Goal: Information Seeking & Learning: Learn about a topic

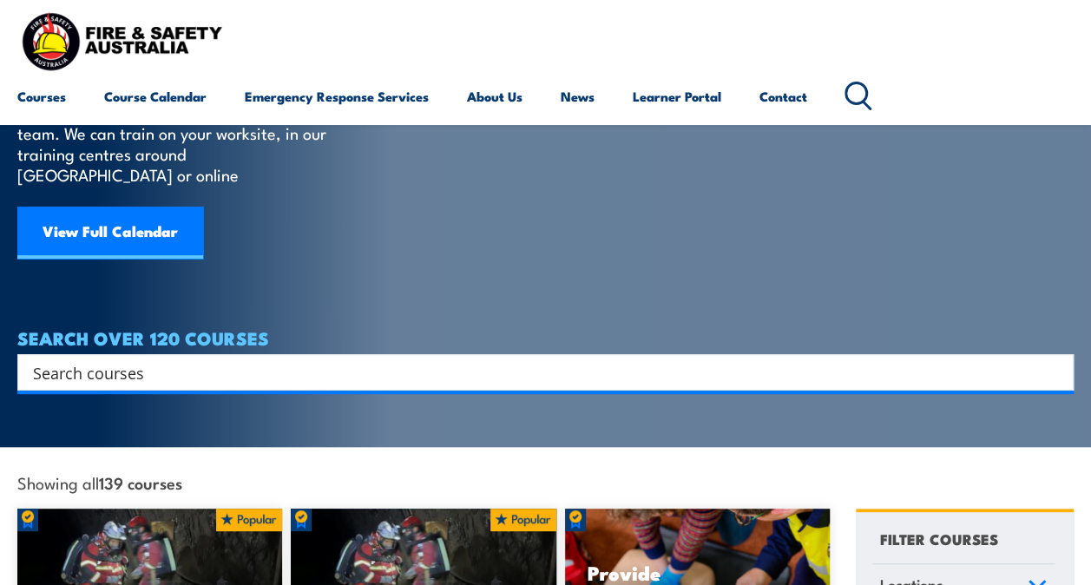
scroll to position [116, 0]
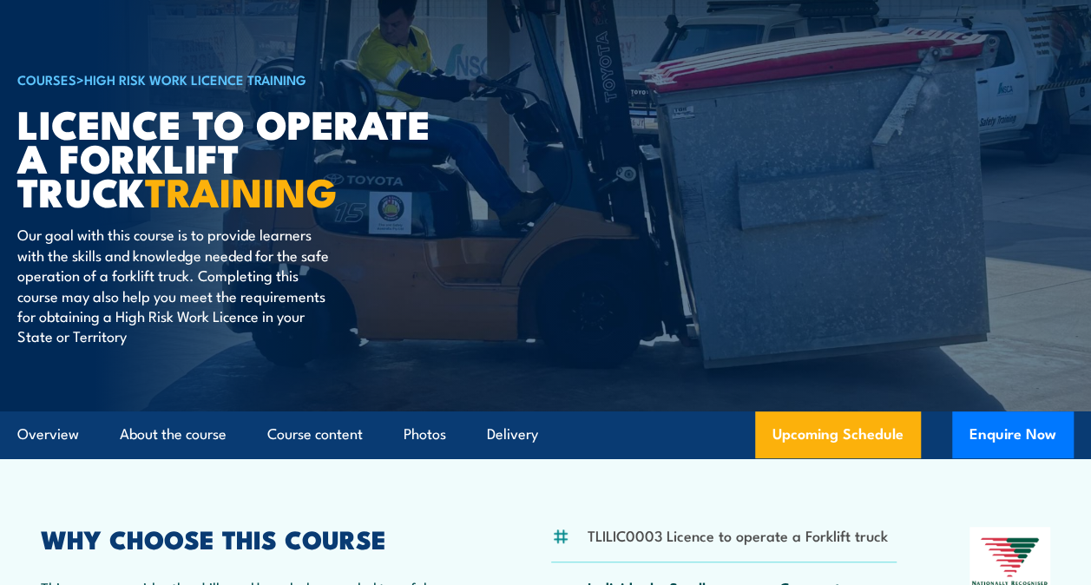
scroll to position [123, 0]
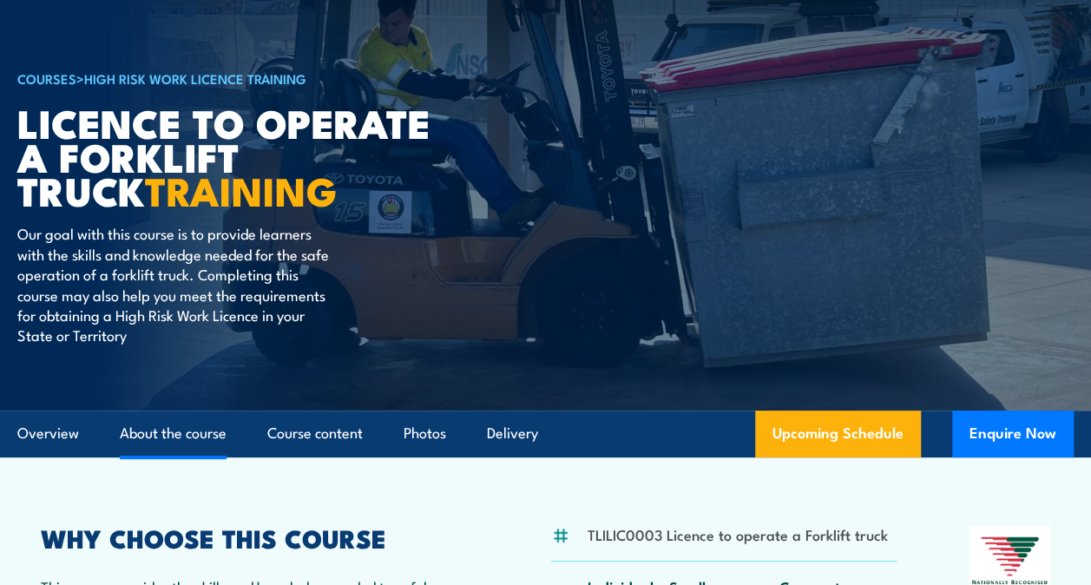
click at [174, 430] on link "About the course" at bounding box center [173, 433] width 107 height 46
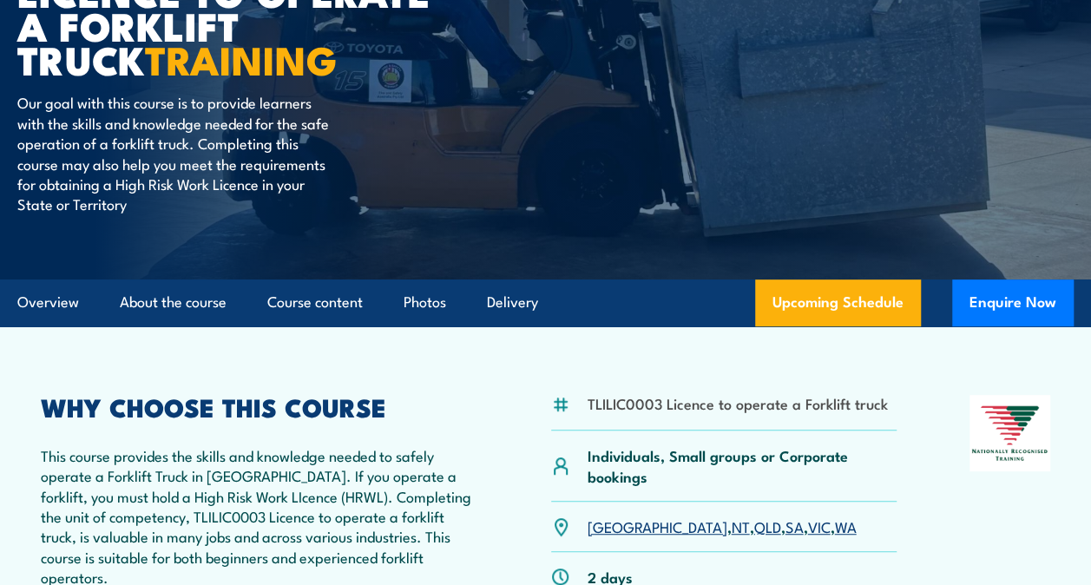
scroll to position [253, 0]
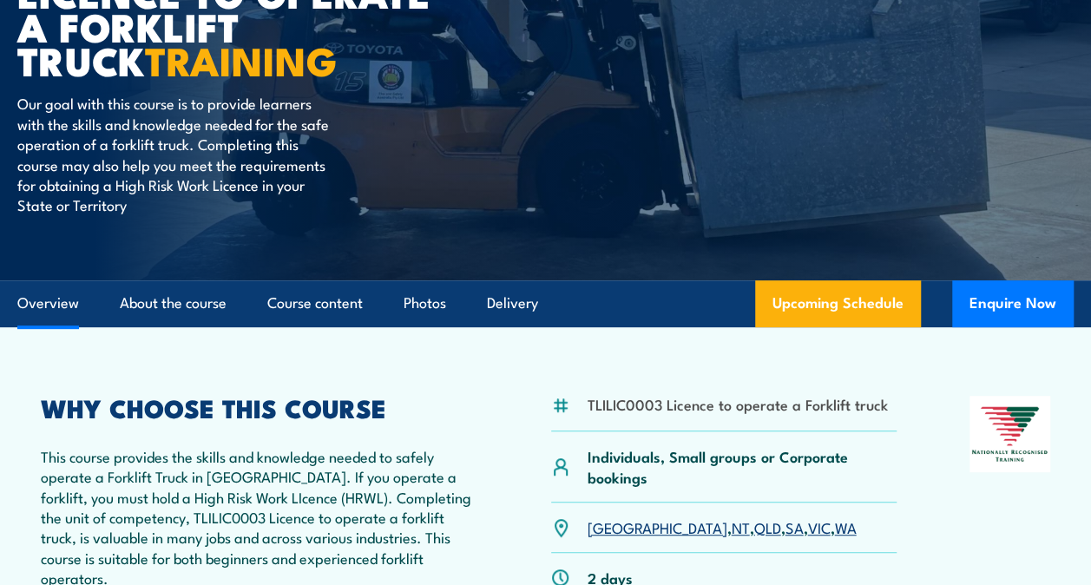
click at [56, 298] on link "Overview" at bounding box center [48, 303] width 62 height 46
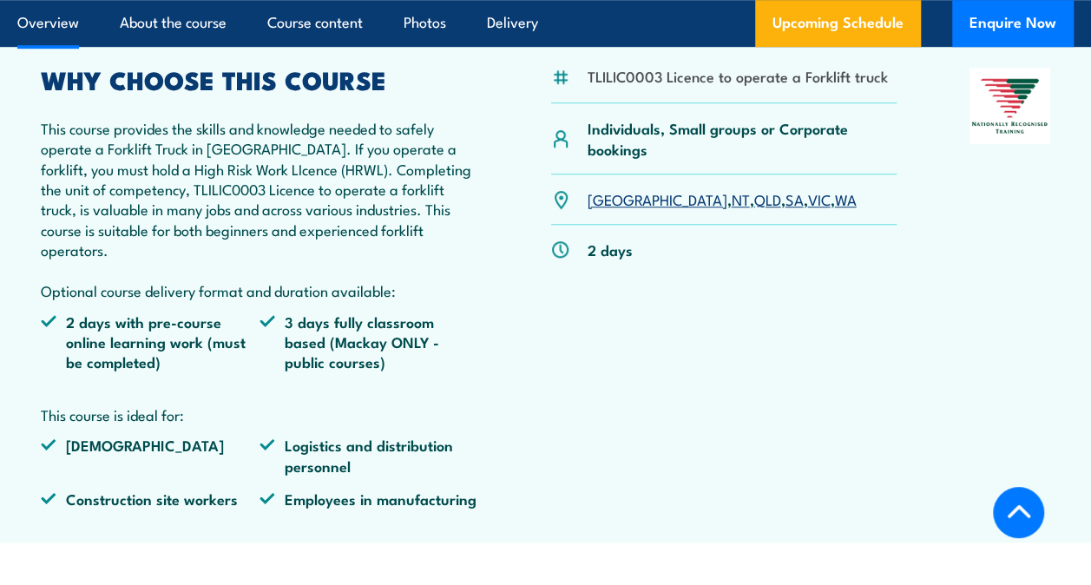
scroll to position [580, 0]
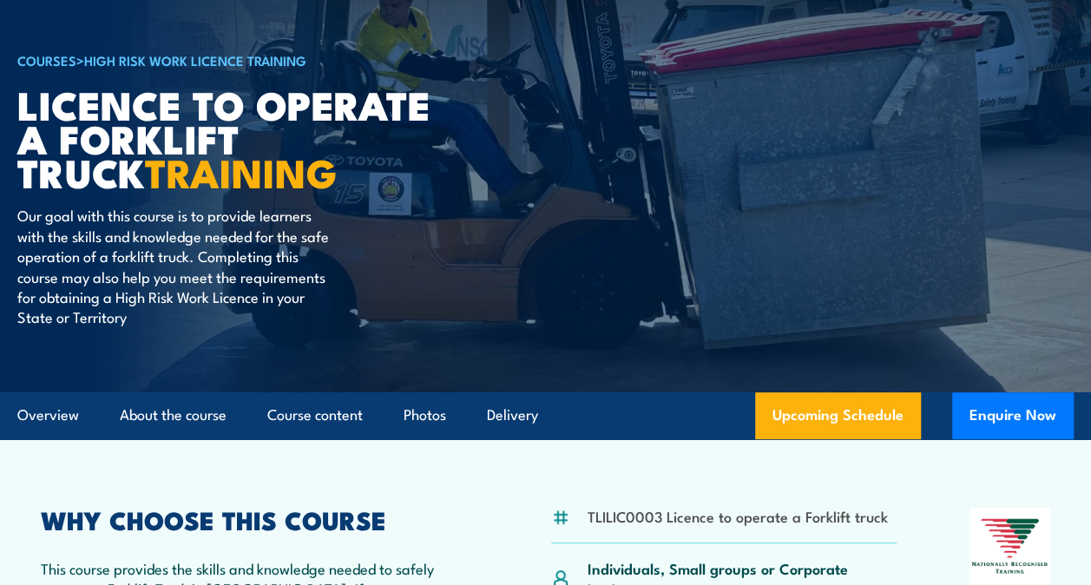
scroll to position [123, 0]
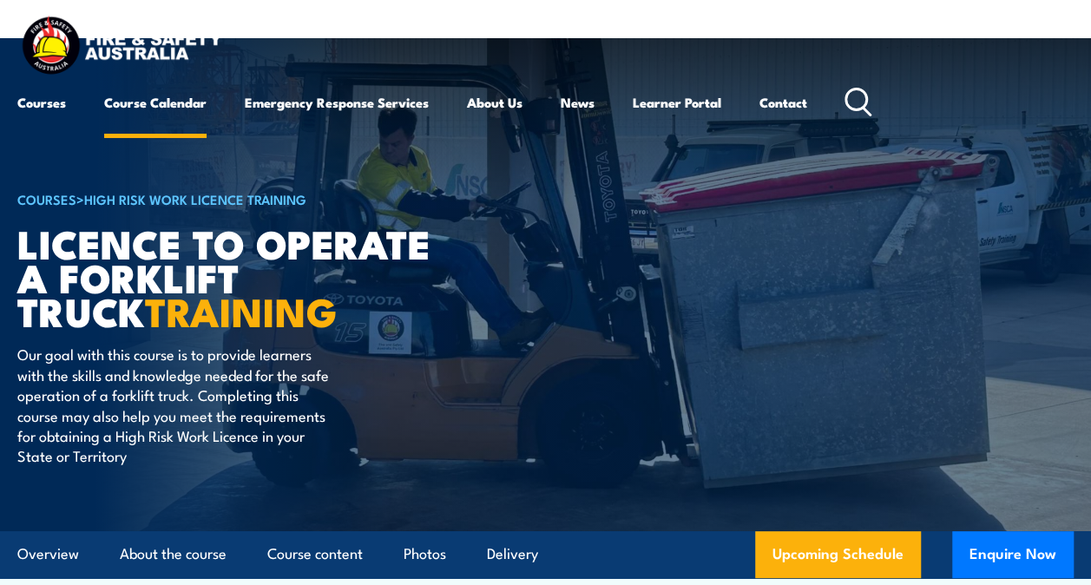
click at [135, 108] on link "Course Calendar" at bounding box center [155, 103] width 102 height 42
click at [137, 101] on link "Course Calendar" at bounding box center [155, 103] width 102 height 42
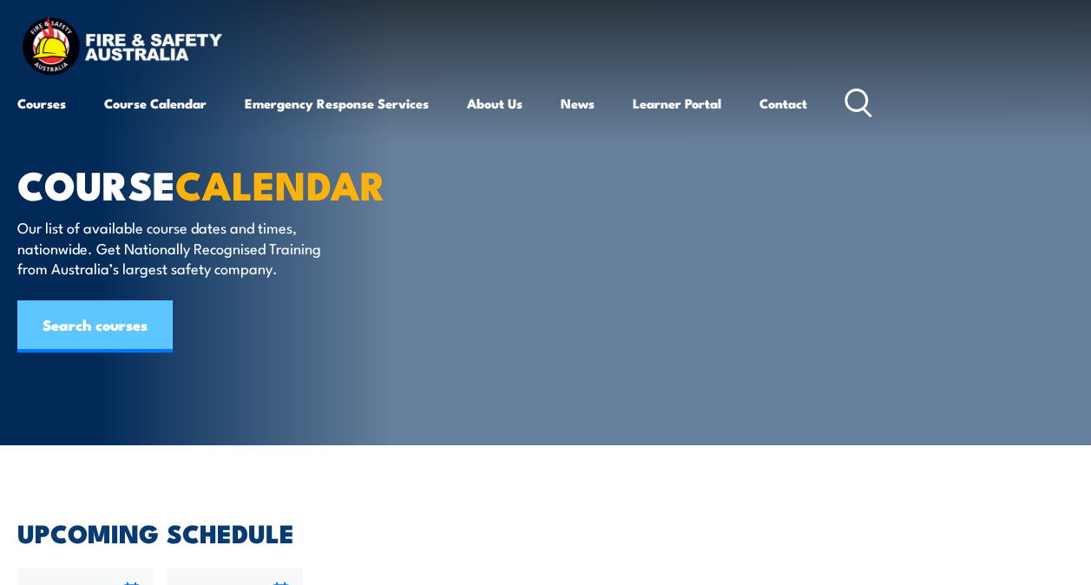
click at [69, 335] on link "Search courses" at bounding box center [94, 326] width 155 height 52
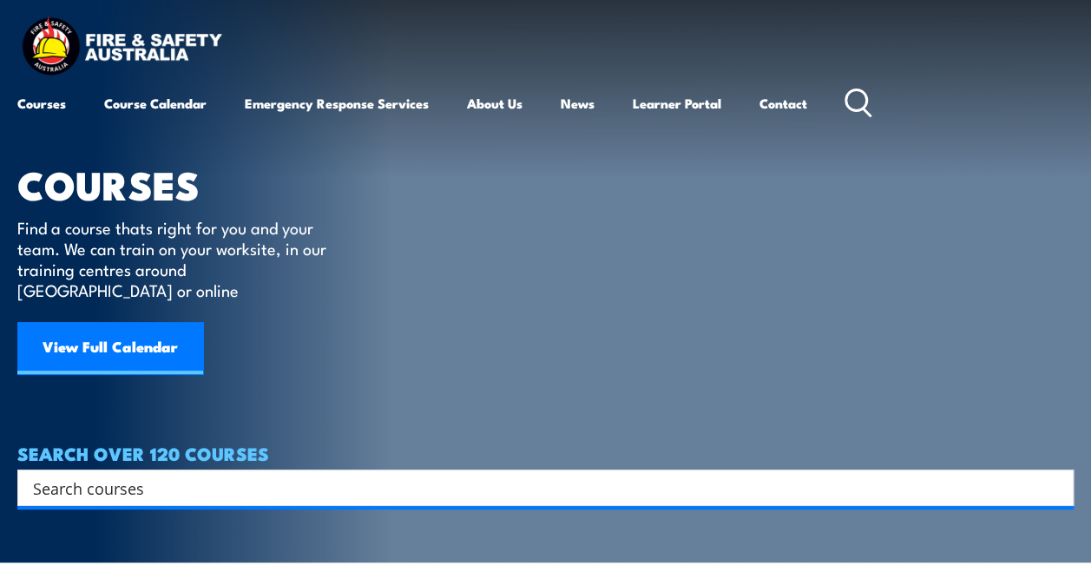
click at [90, 475] on input "Search input" at bounding box center [534, 488] width 1002 height 26
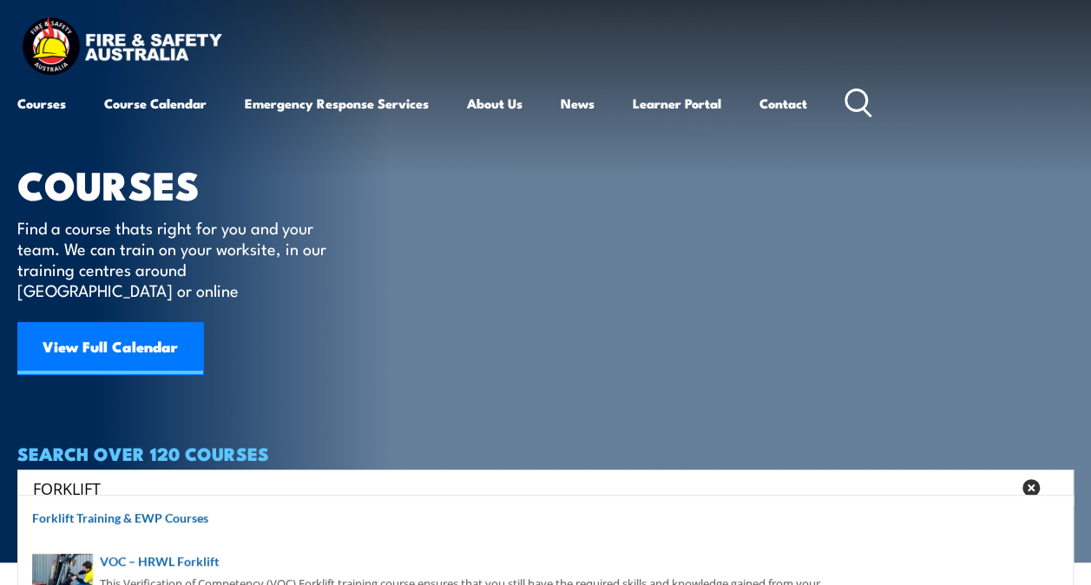
type input "FORKLIFT"
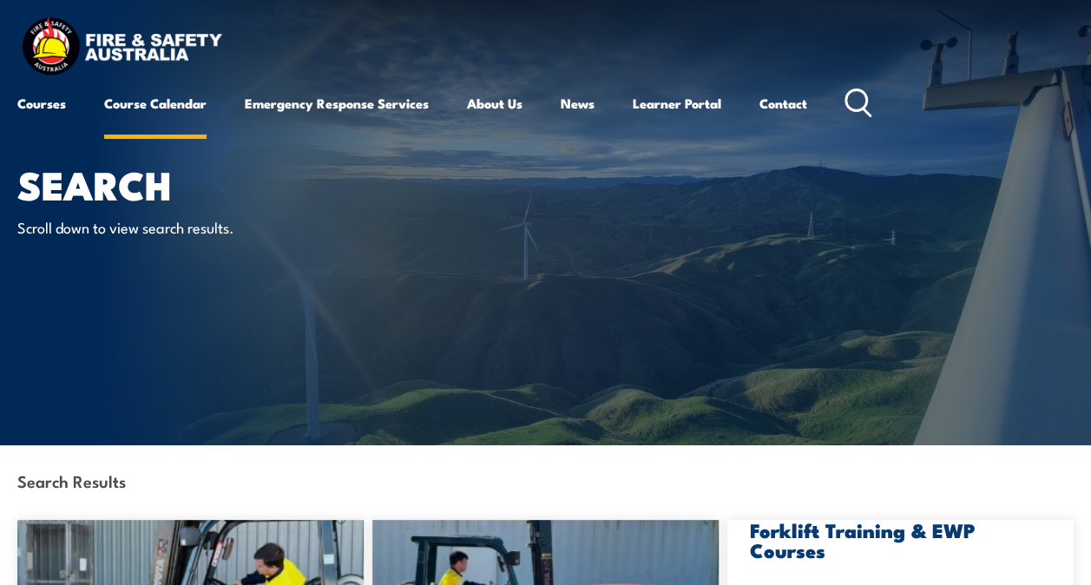
click at [153, 98] on link "Course Calendar" at bounding box center [155, 103] width 102 height 42
click at [148, 106] on link "Course Calendar" at bounding box center [155, 103] width 102 height 42
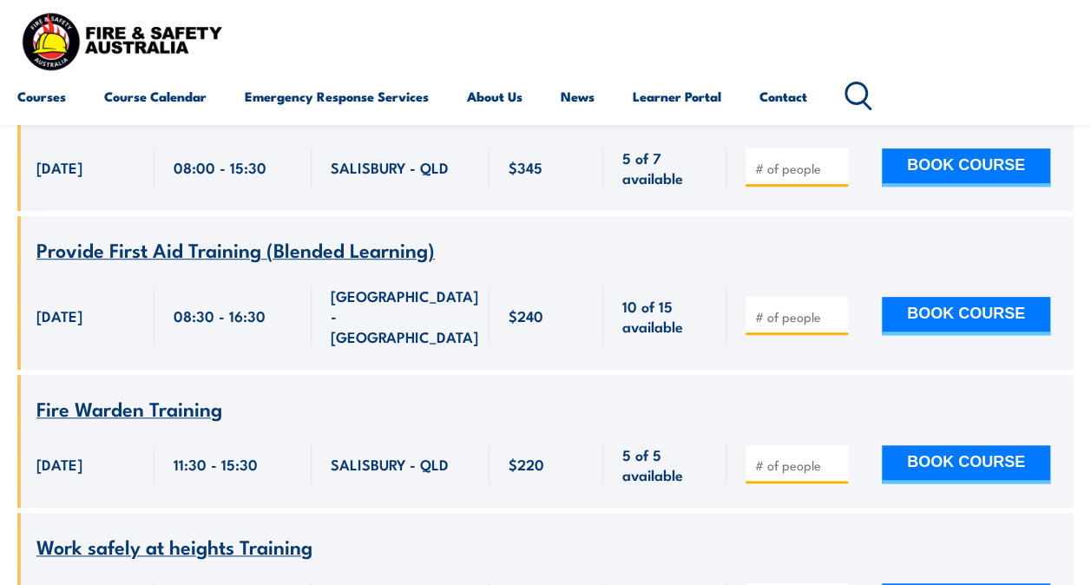
scroll to position [6873, 0]
